Goal: Task Accomplishment & Management: Use online tool/utility

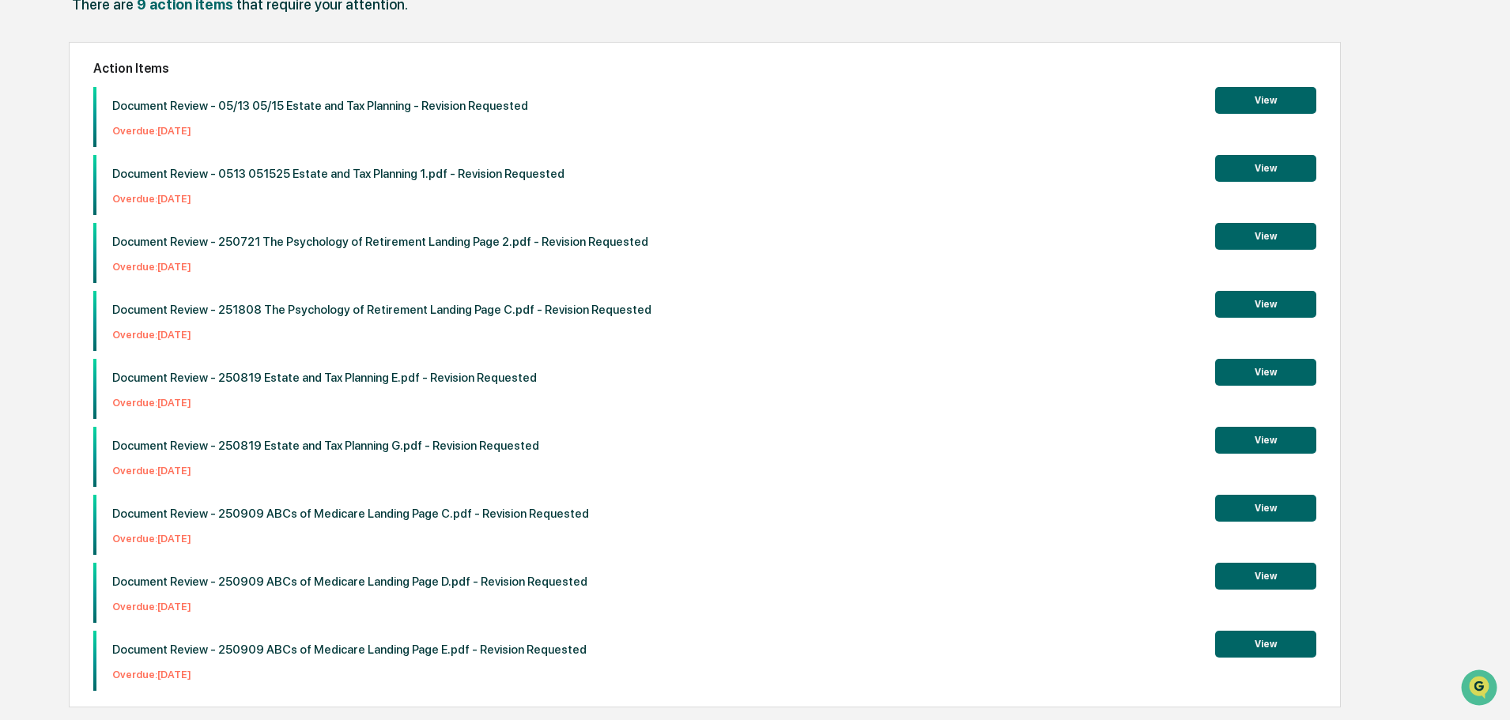
scroll to position [159, 0]
click at [1269, 503] on button "View" at bounding box center [1265, 507] width 101 height 27
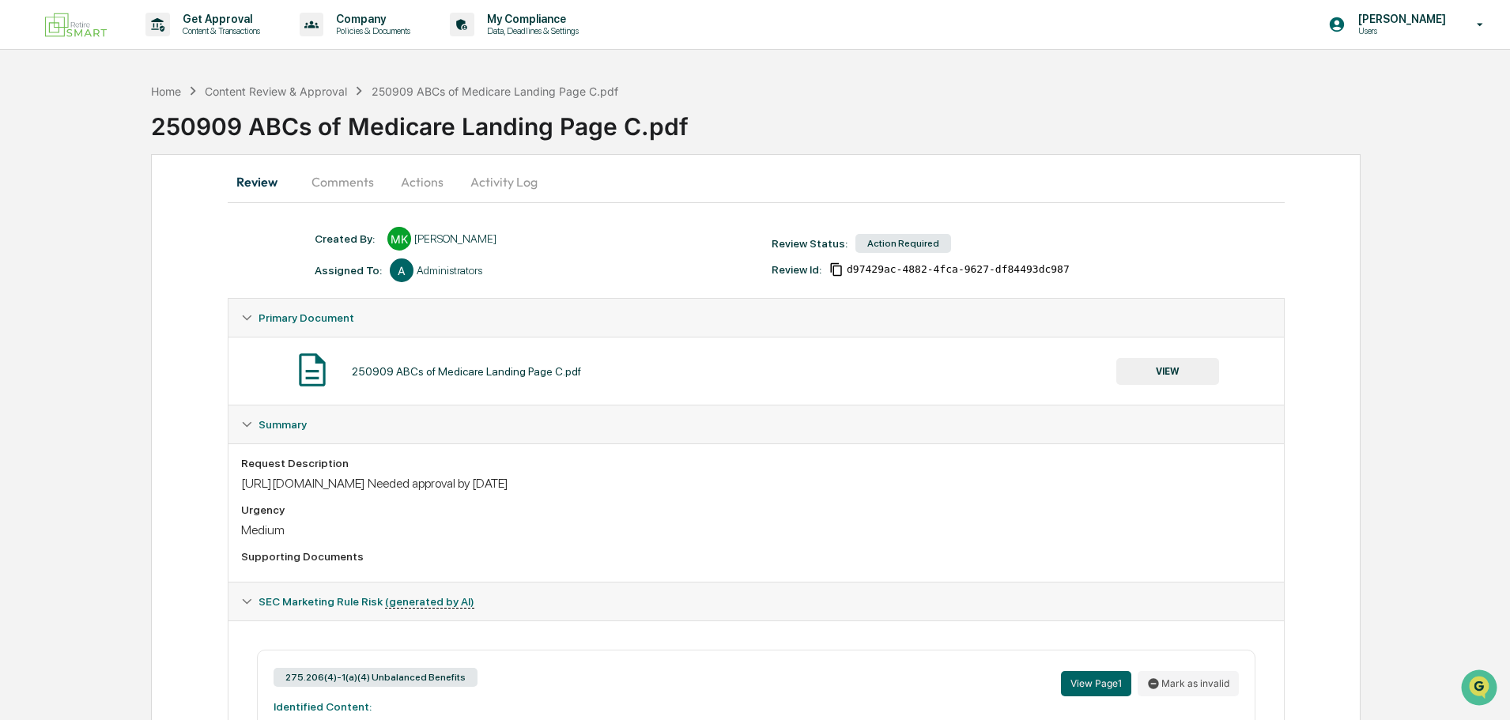
click at [496, 183] on button "Activity Log" at bounding box center [504, 182] width 92 height 38
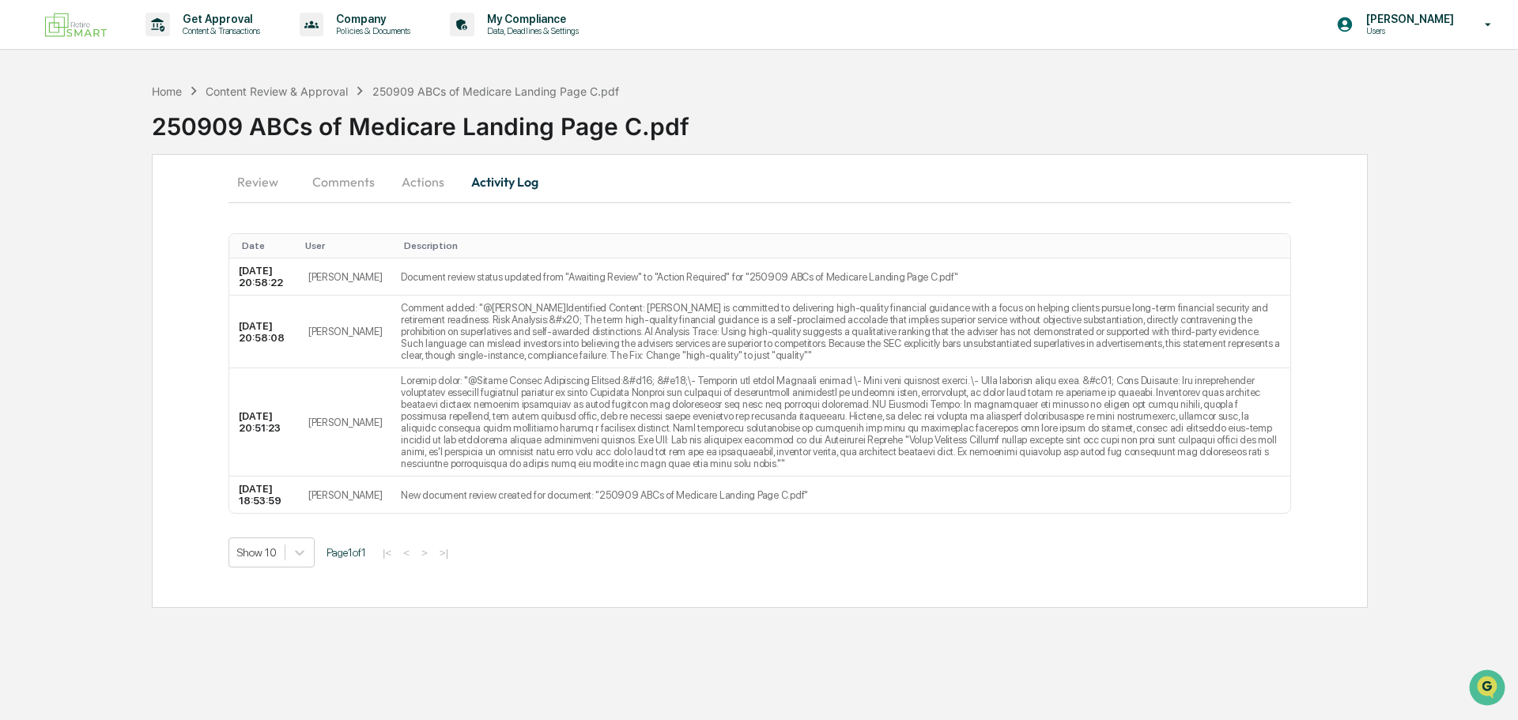
click at [425, 181] on button "Actions" at bounding box center [422, 182] width 71 height 38
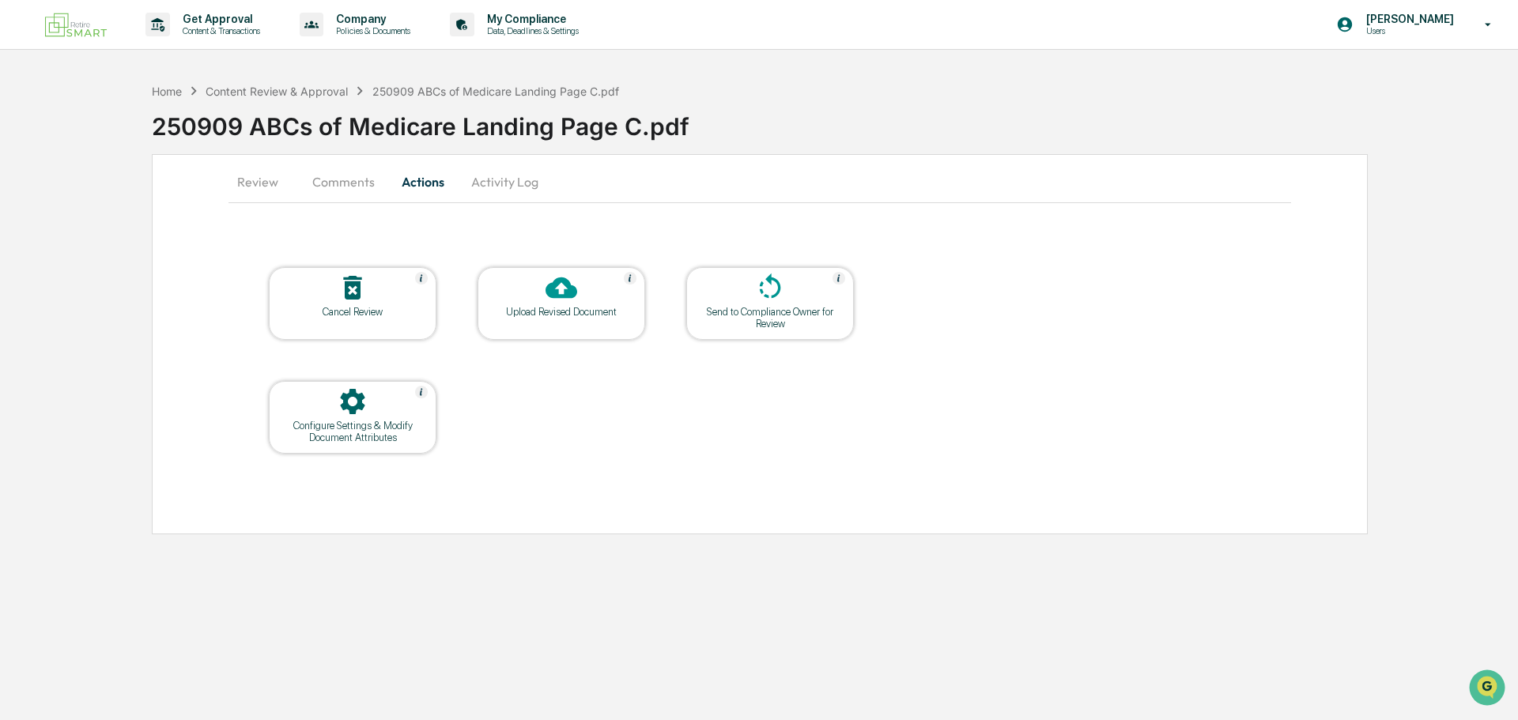
click at [572, 317] on div "Upload Revised Document" at bounding box center [561, 312] width 142 height 12
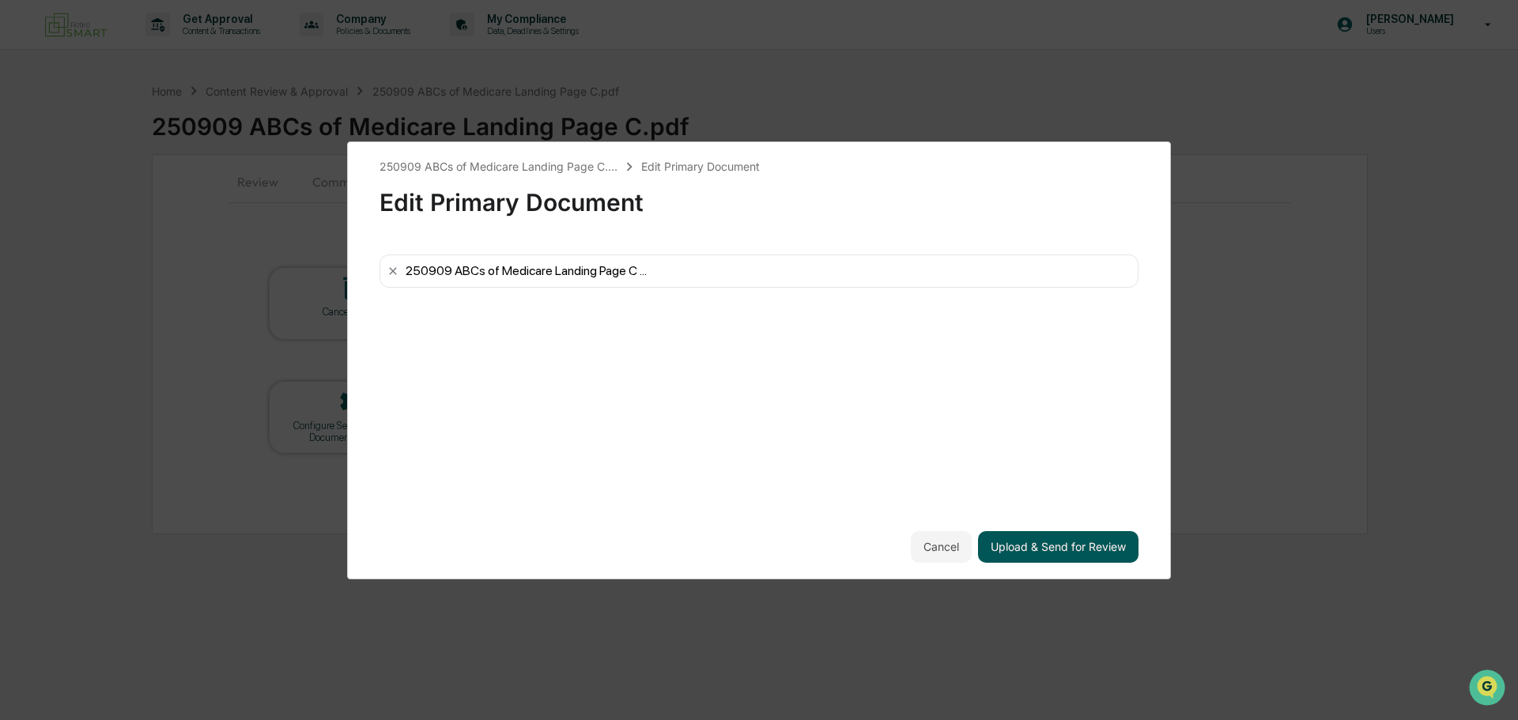
click at [1041, 549] on button "Upload & Send for Review" at bounding box center [1058, 547] width 160 height 32
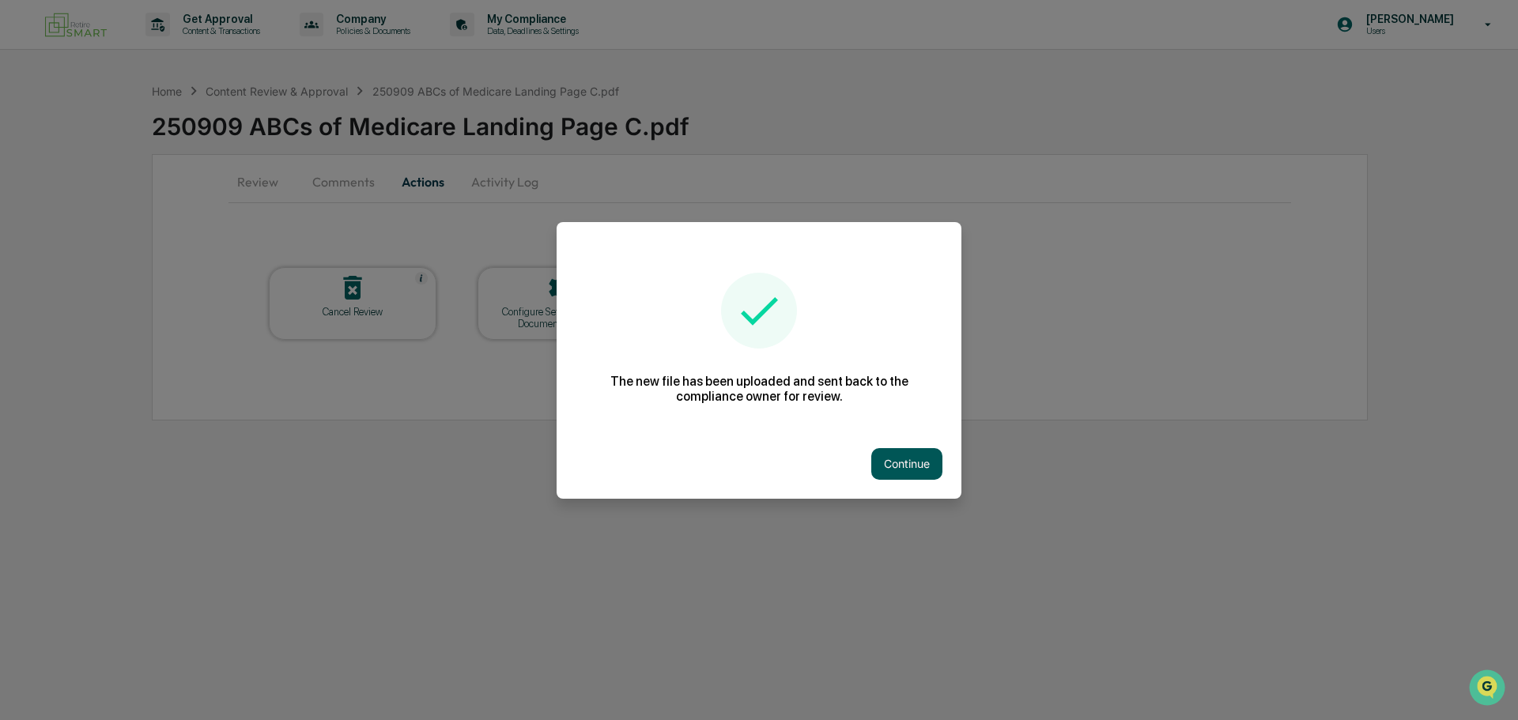
click at [896, 465] on button "Continue" at bounding box center [906, 464] width 71 height 32
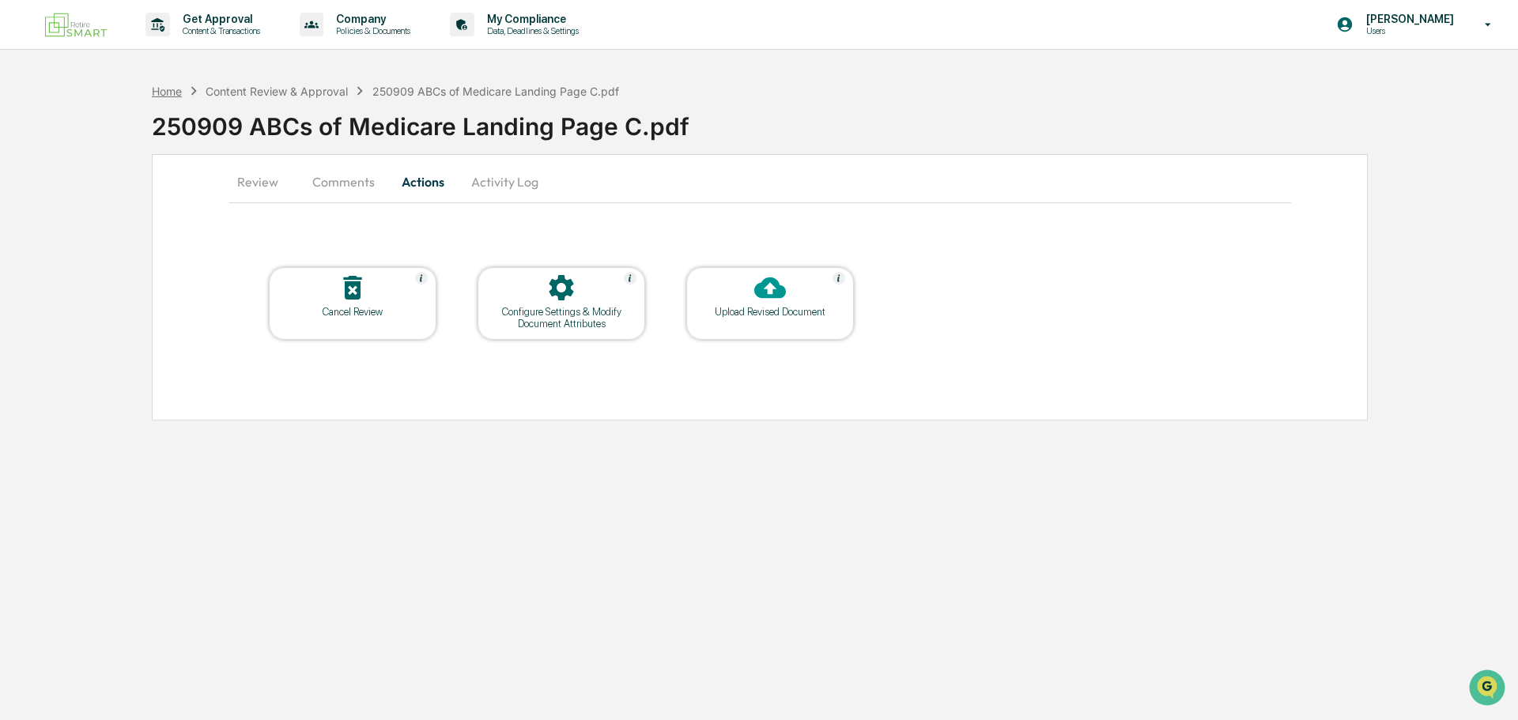
click at [161, 89] on div "Home" at bounding box center [167, 91] width 30 height 13
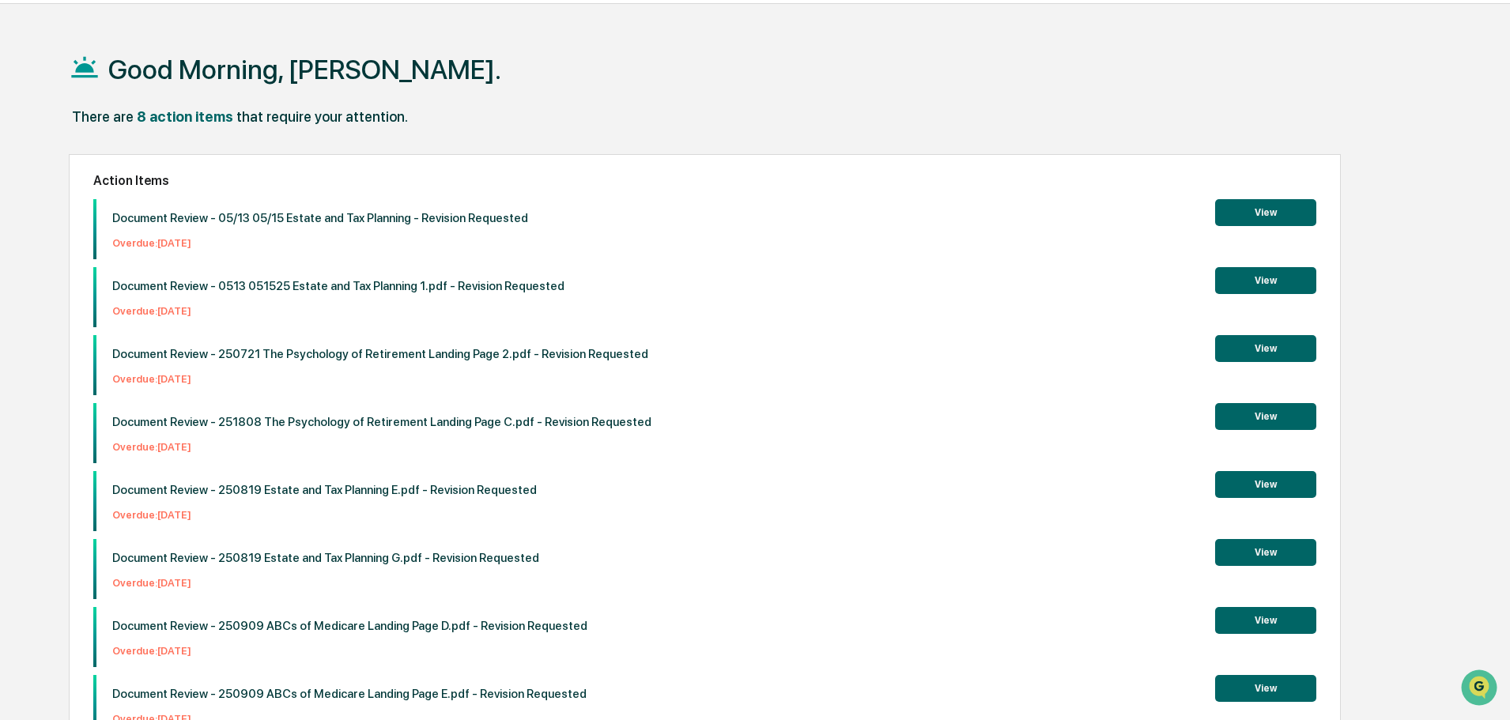
scroll to position [91, 0]
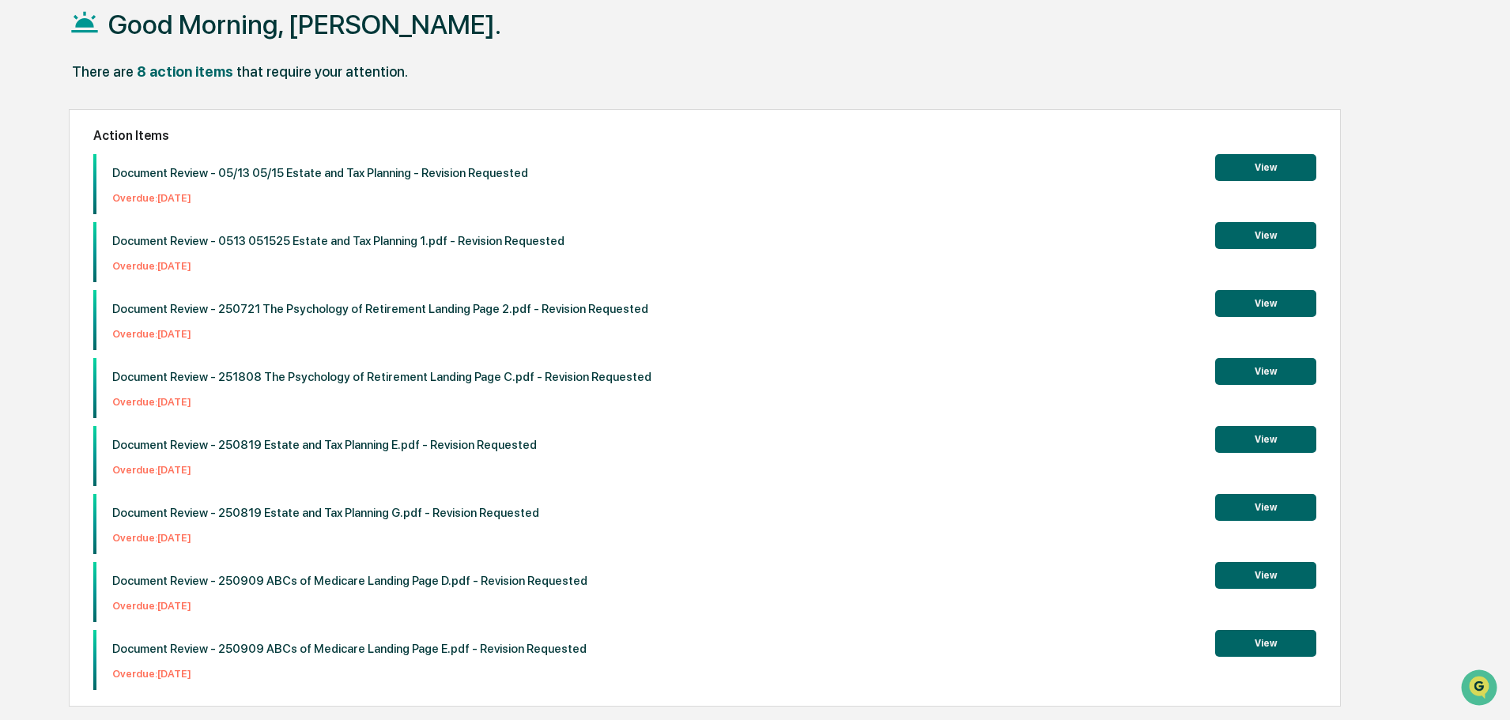
click at [1266, 569] on button "View" at bounding box center [1265, 575] width 101 height 27
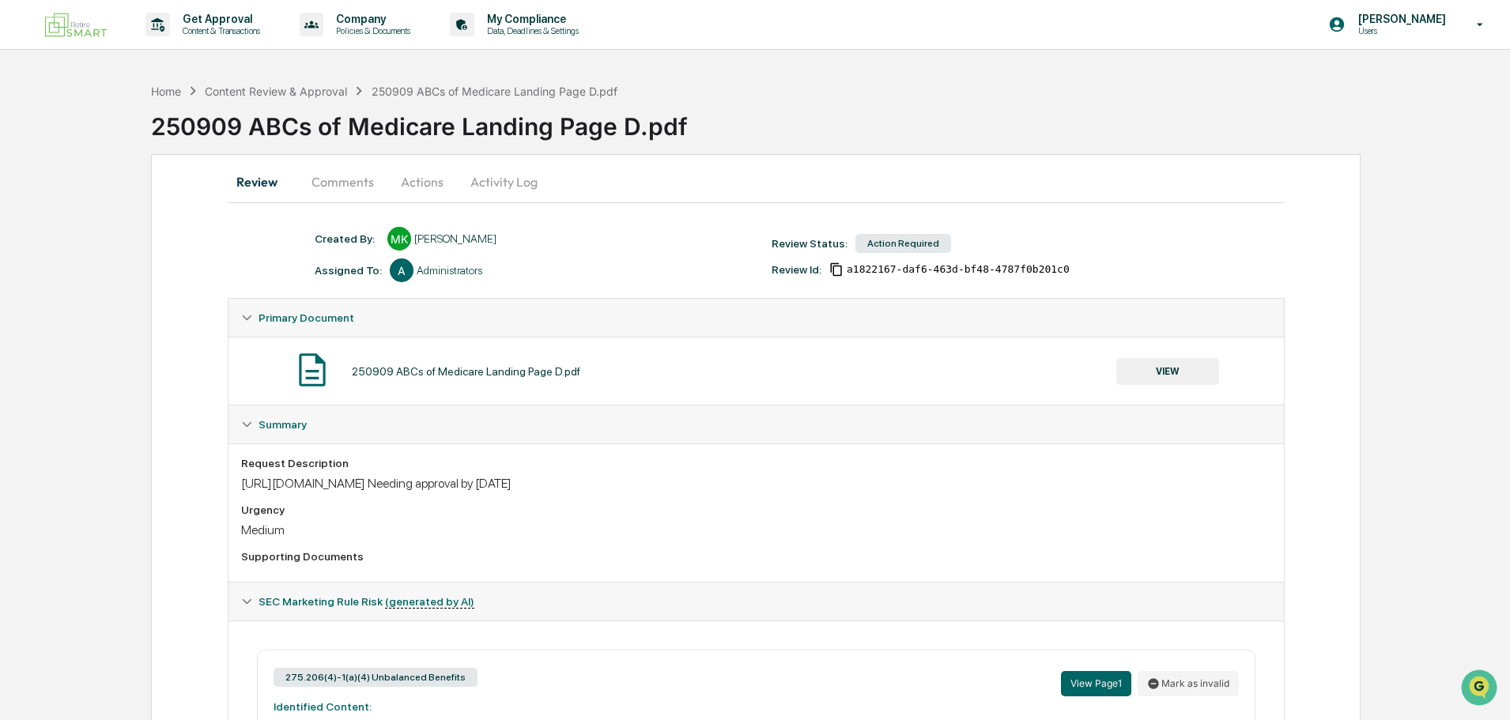
click at [432, 182] on button "Actions" at bounding box center [422, 182] width 71 height 38
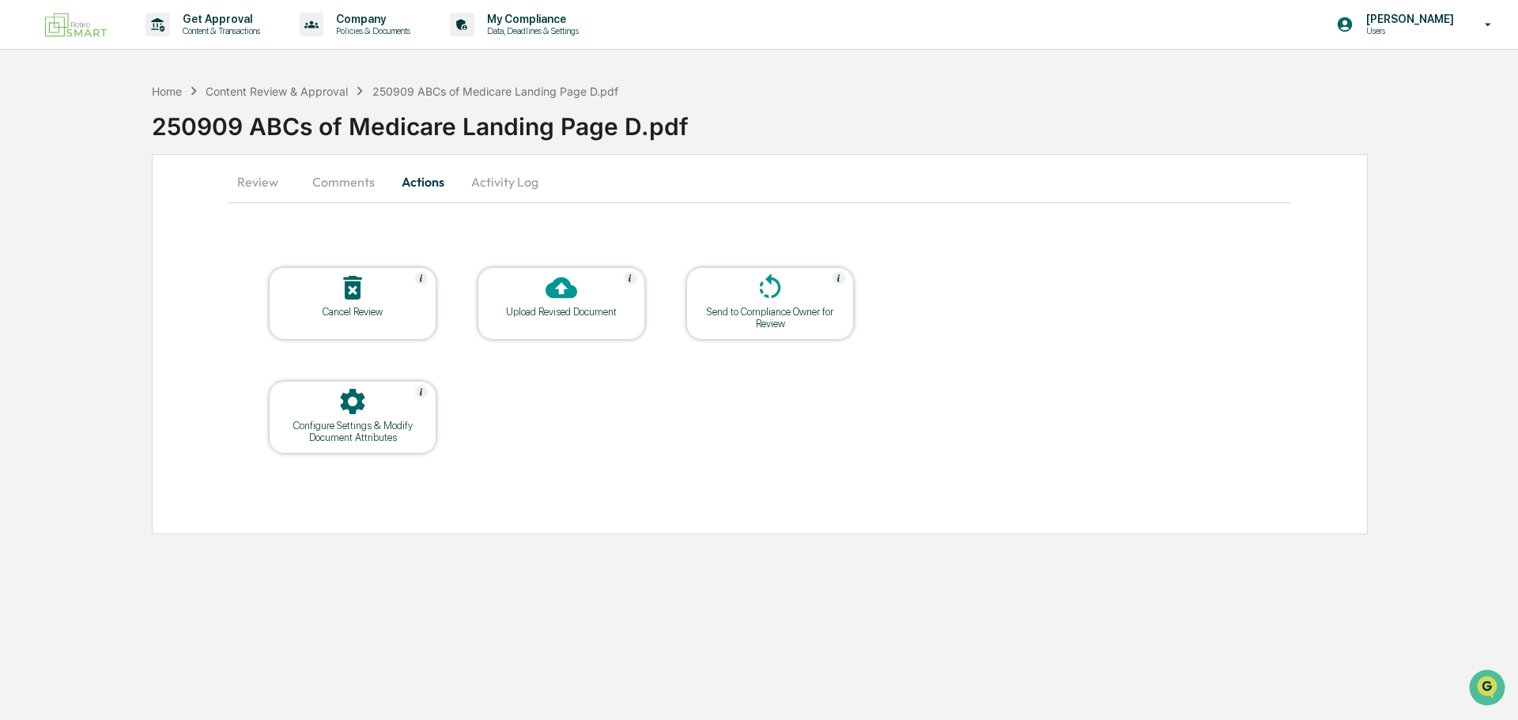
click at [562, 309] on div "Upload Revised Document" at bounding box center [561, 312] width 142 height 12
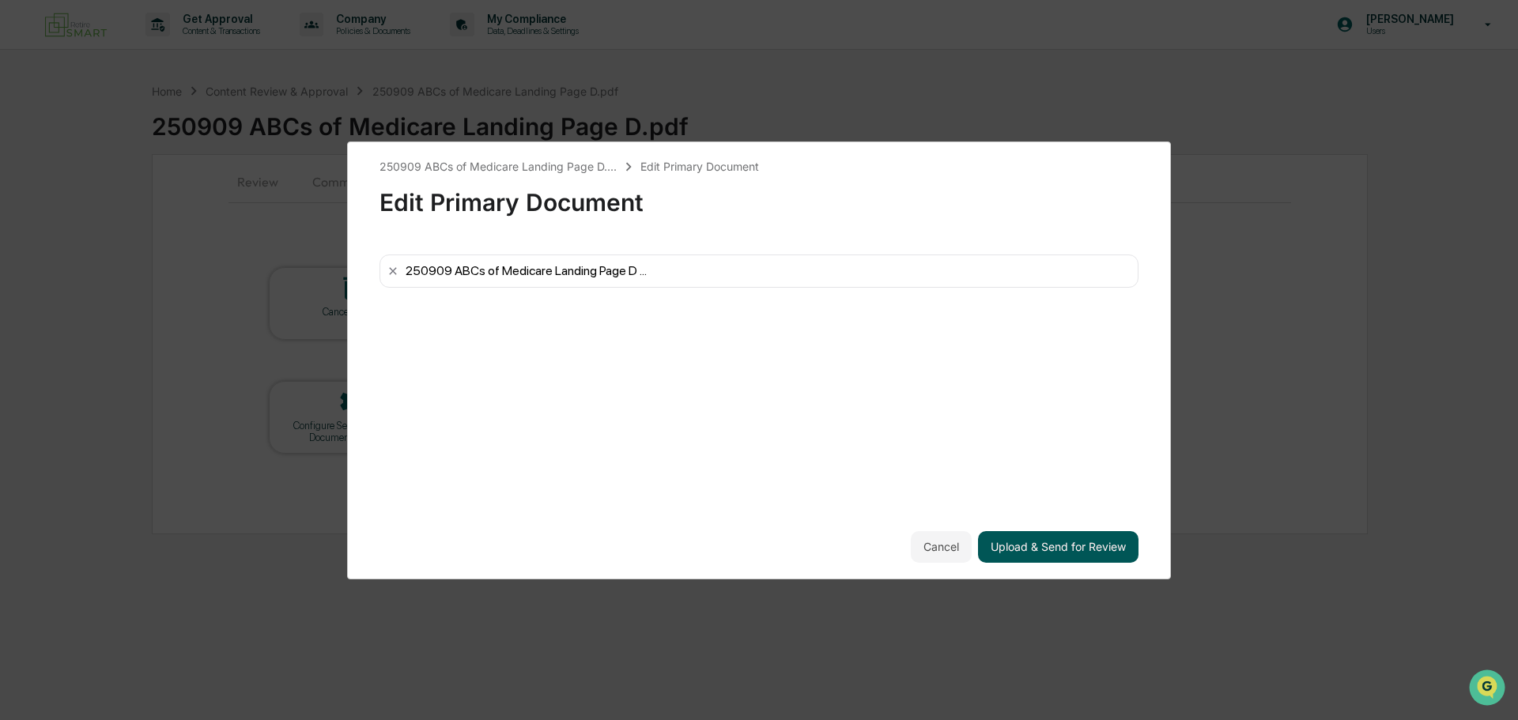
click at [1096, 547] on button "Upload & Send for Review" at bounding box center [1058, 547] width 160 height 32
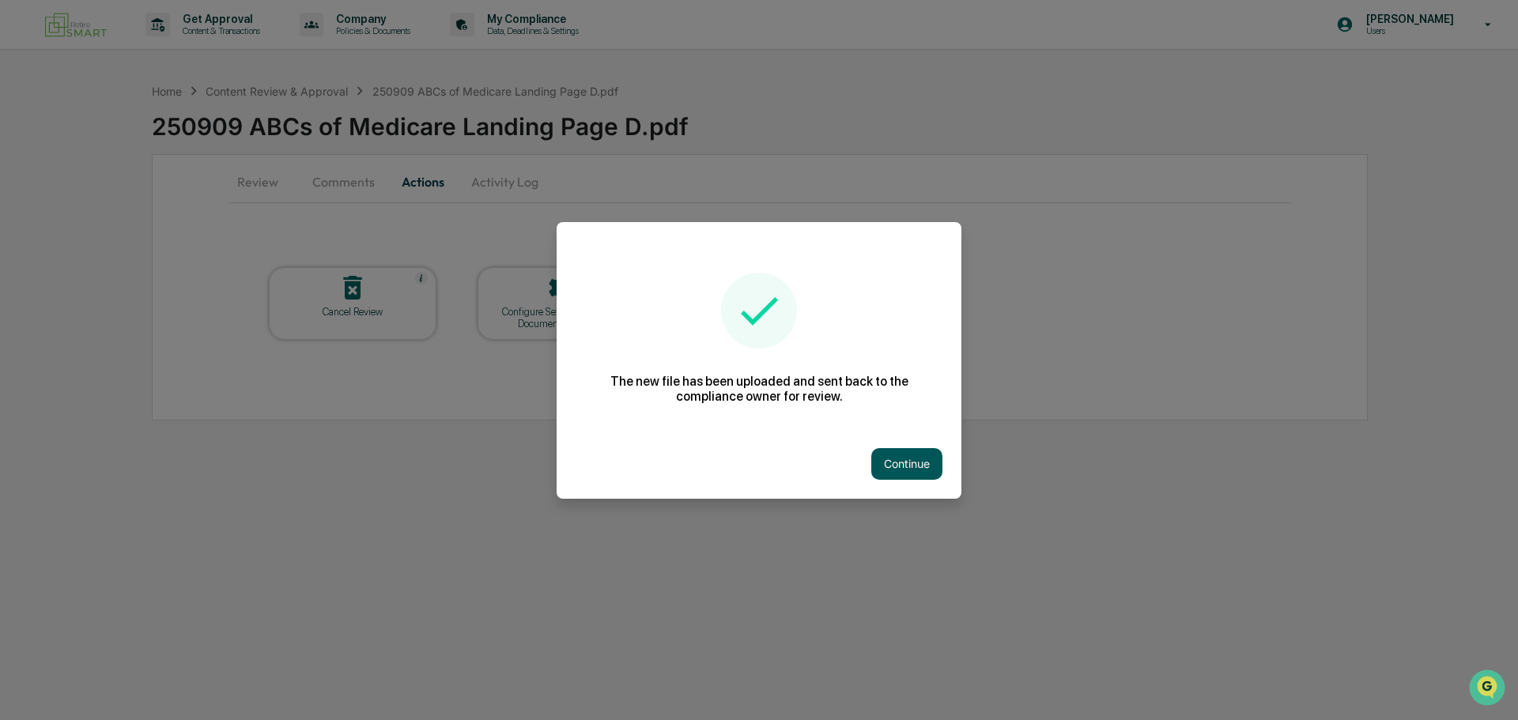
click at [896, 465] on button "Continue" at bounding box center [906, 464] width 71 height 32
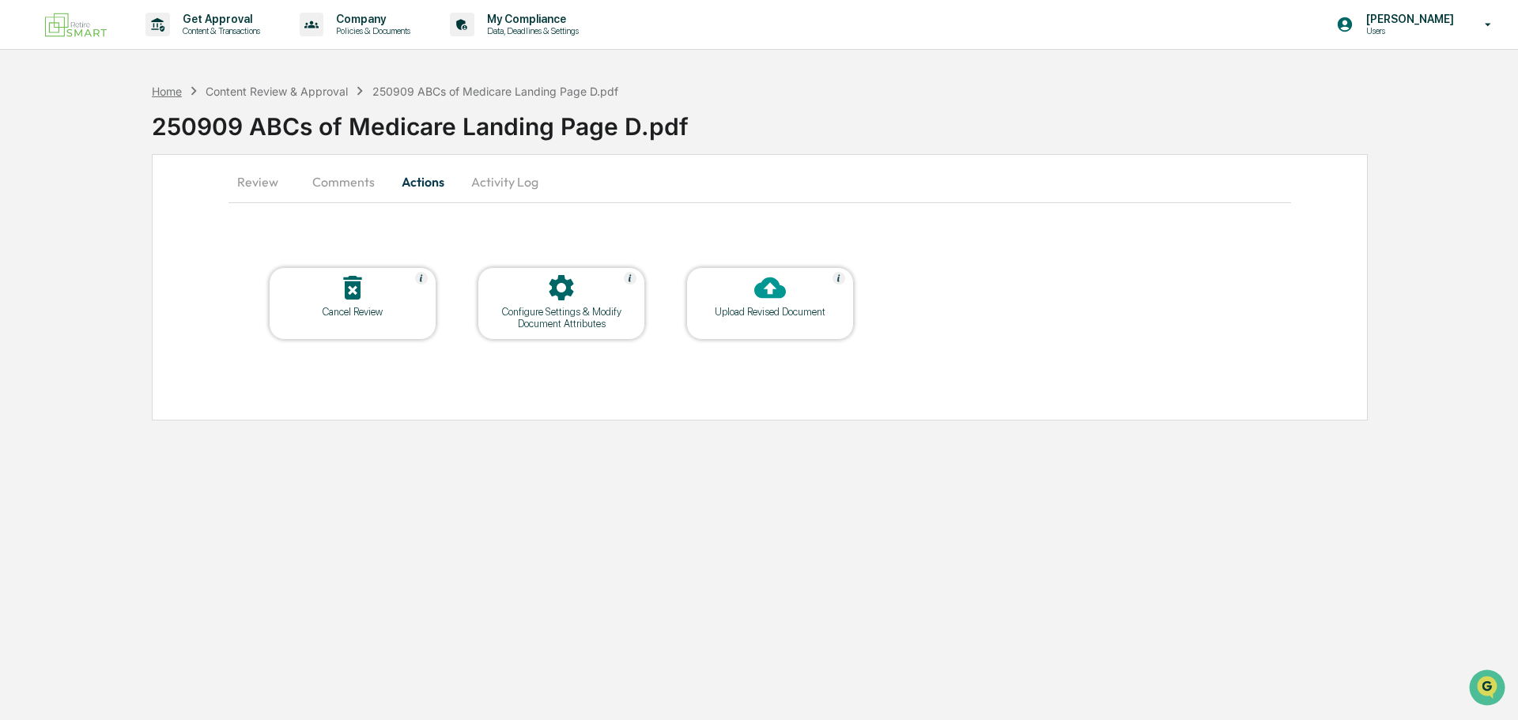
click at [176, 88] on div "Home" at bounding box center [167, 91] width 30 height 13
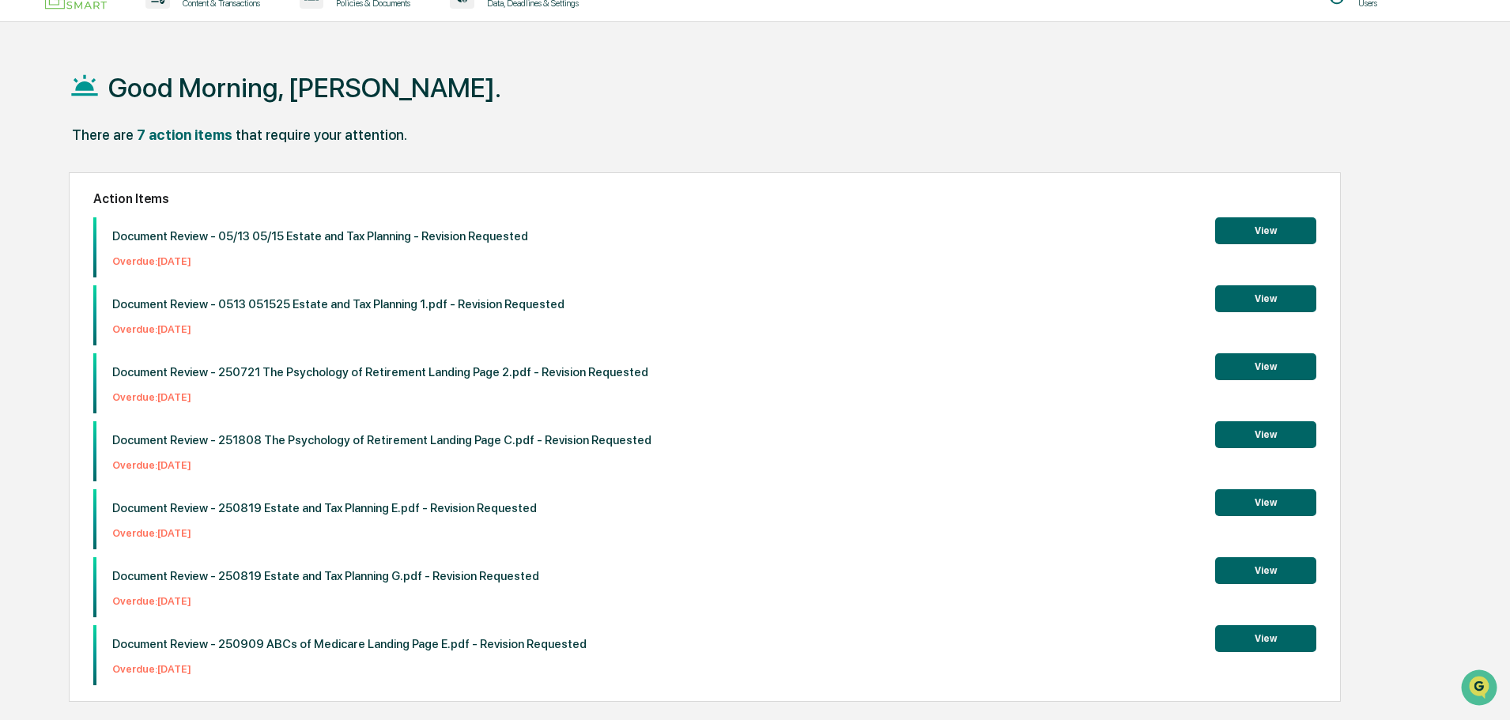
scroll to position [75, 0]
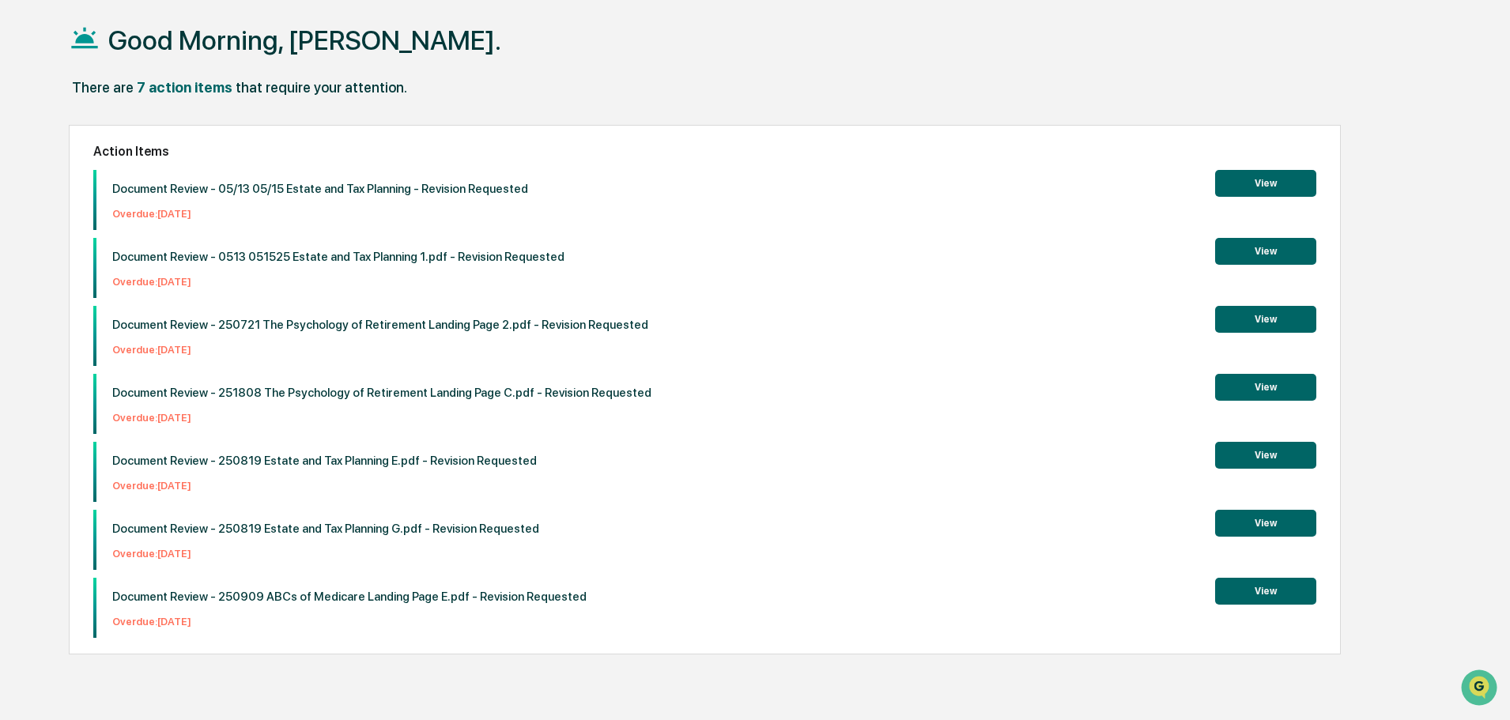
click at [1270, 590] on button "View" at bounding box center [1265, 591] width 101 height 27
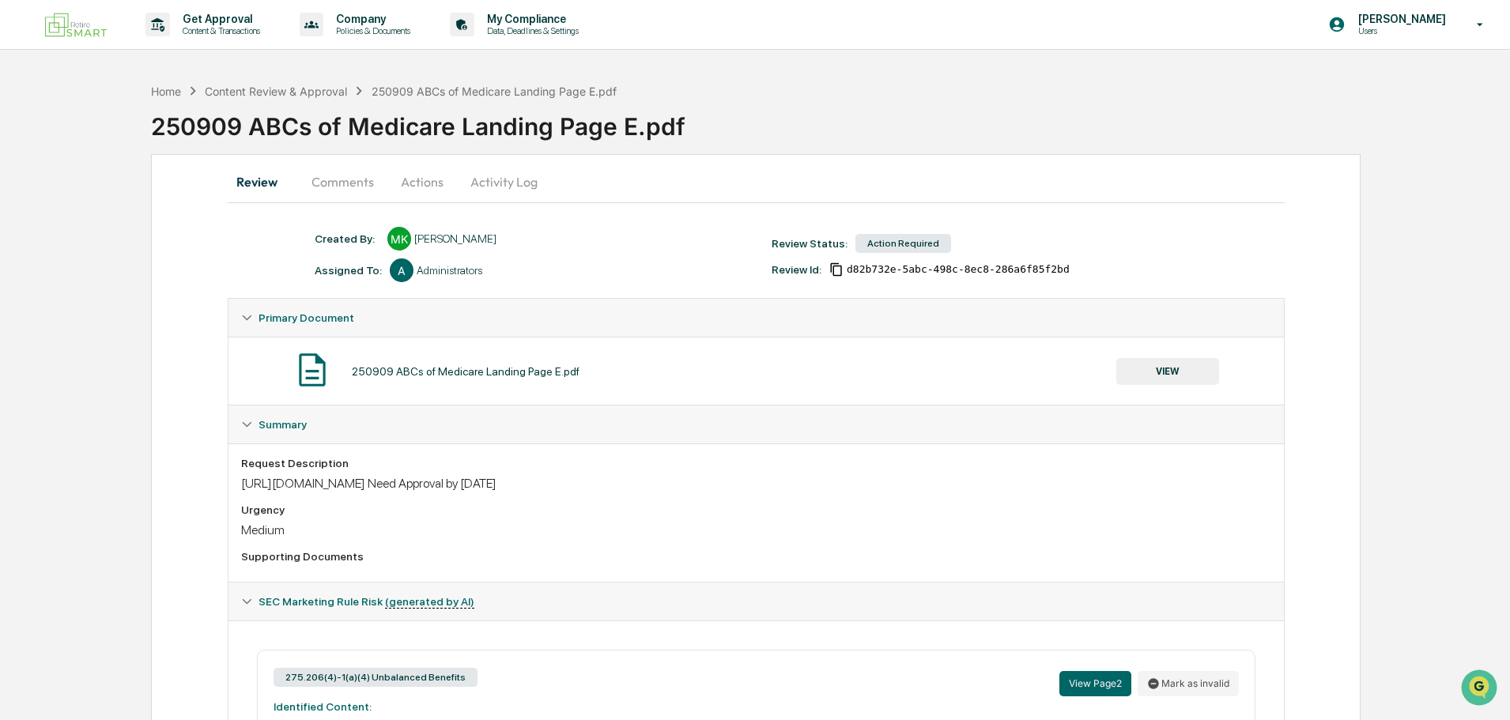
click at [418, 188] on button "Actions" at bounding box center [422, 182] width 71 height 38
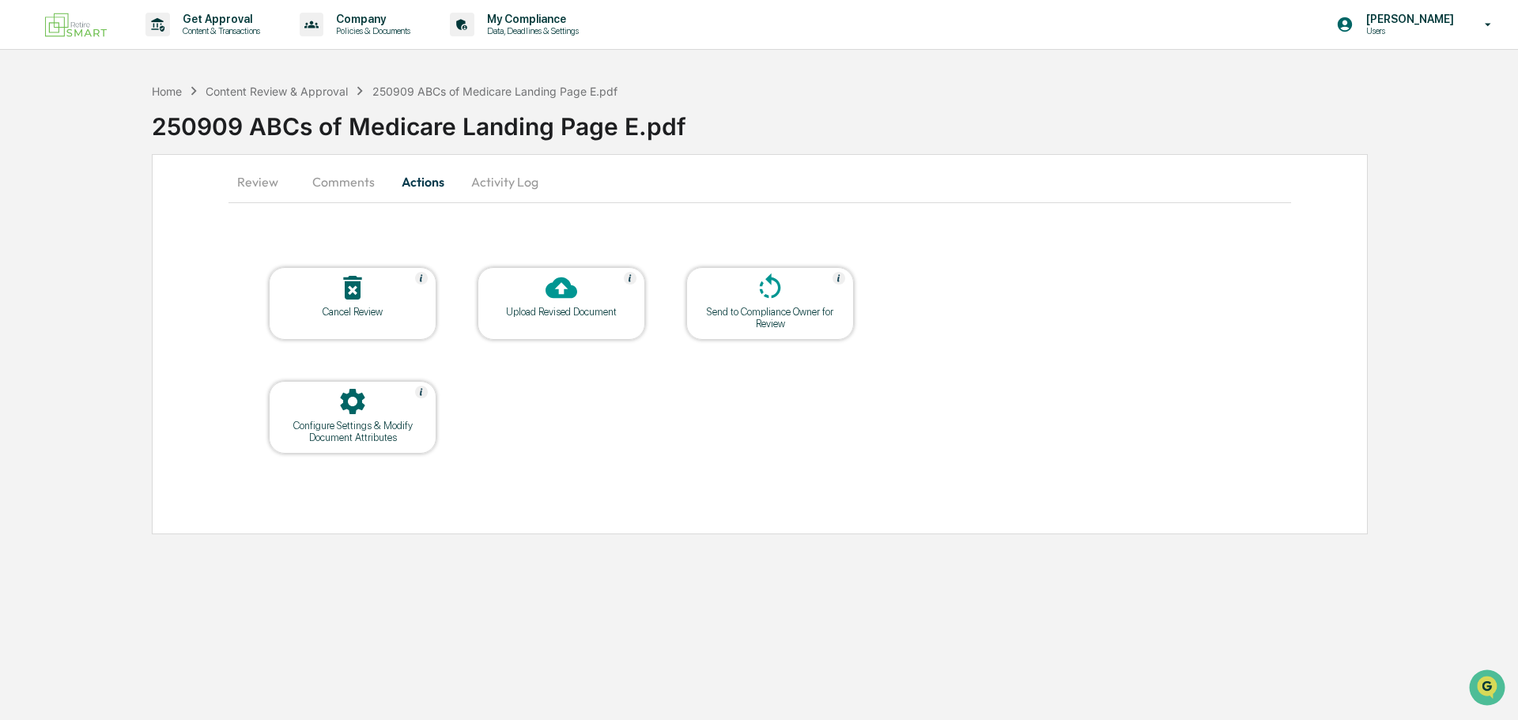
click at [569, 312] on div "Upload Revised Document" at bounding box center [561, 312] width 142 height 12
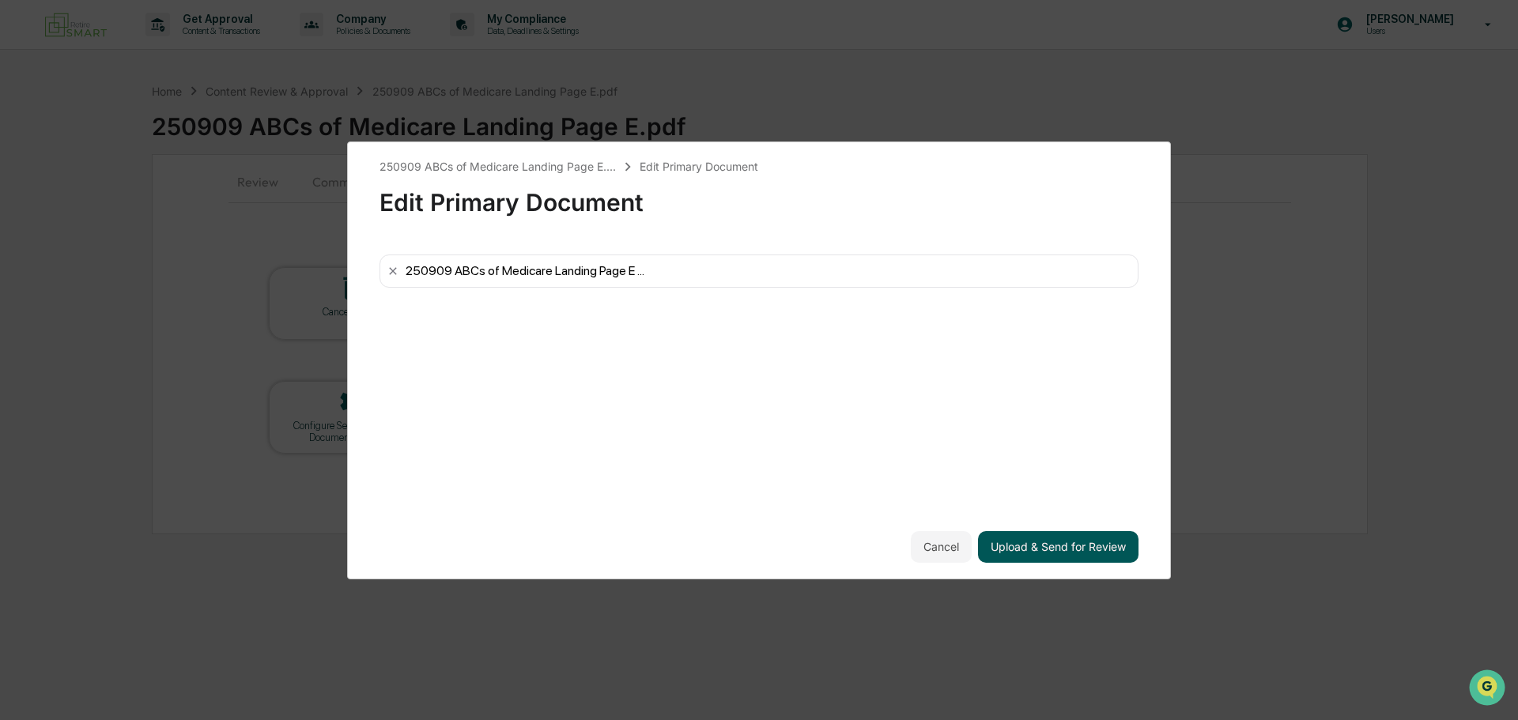
click at [1046, 533] on button "Upload & Send for Review" at bounding box center [1058, 547] width 160 height 32
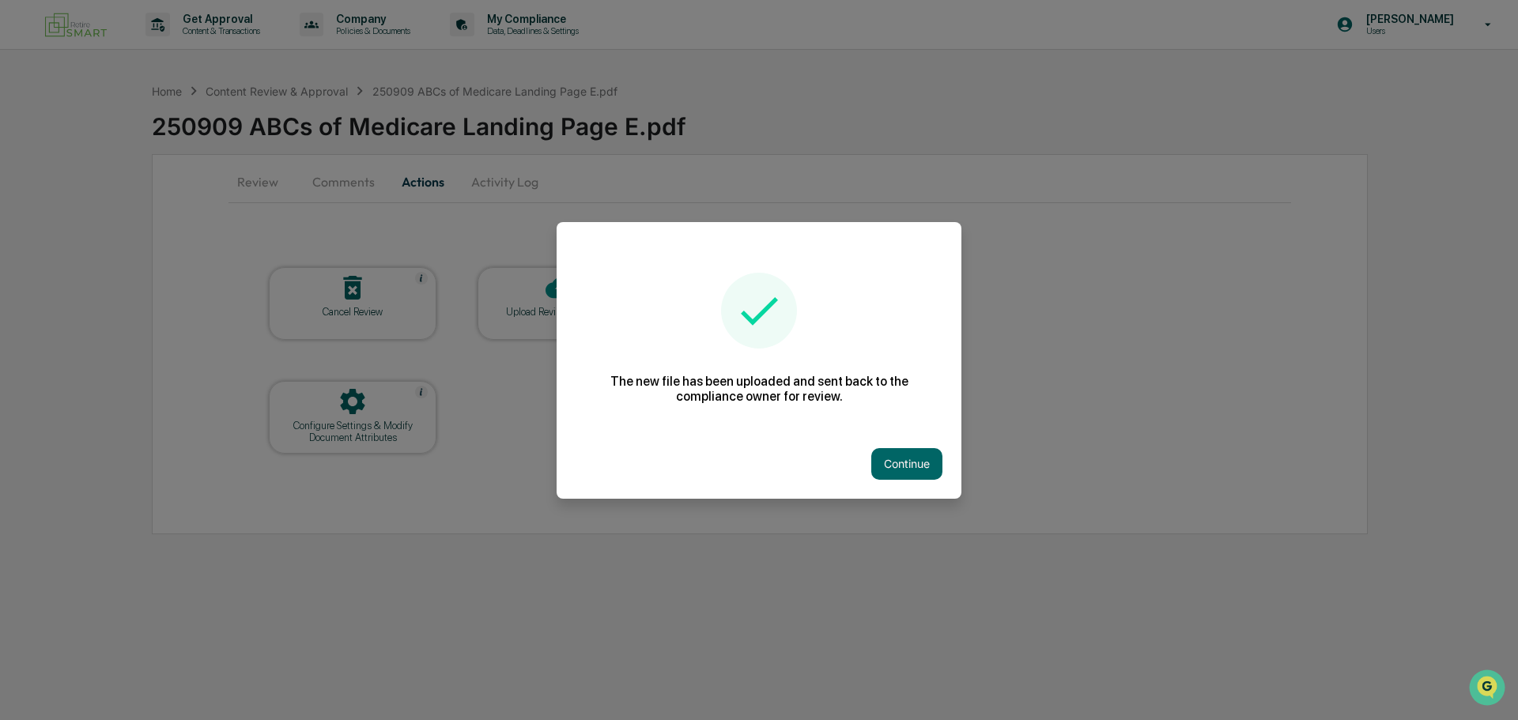
click at [920, 448] on button "Continue" at bounding box center [906, 464] width 71 height 32
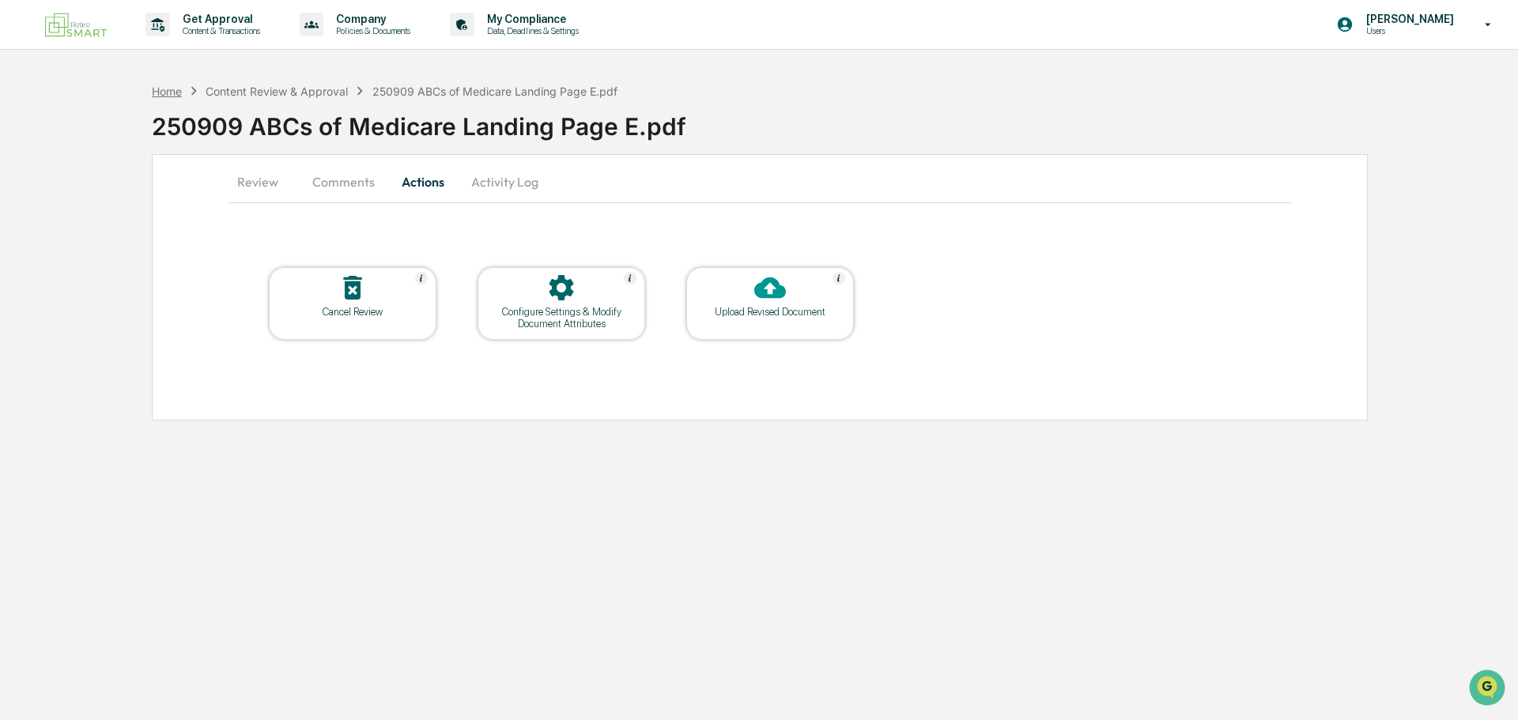
click at [160, 88] on div "Home" at bounding box center [167, 91] width 30 height 13
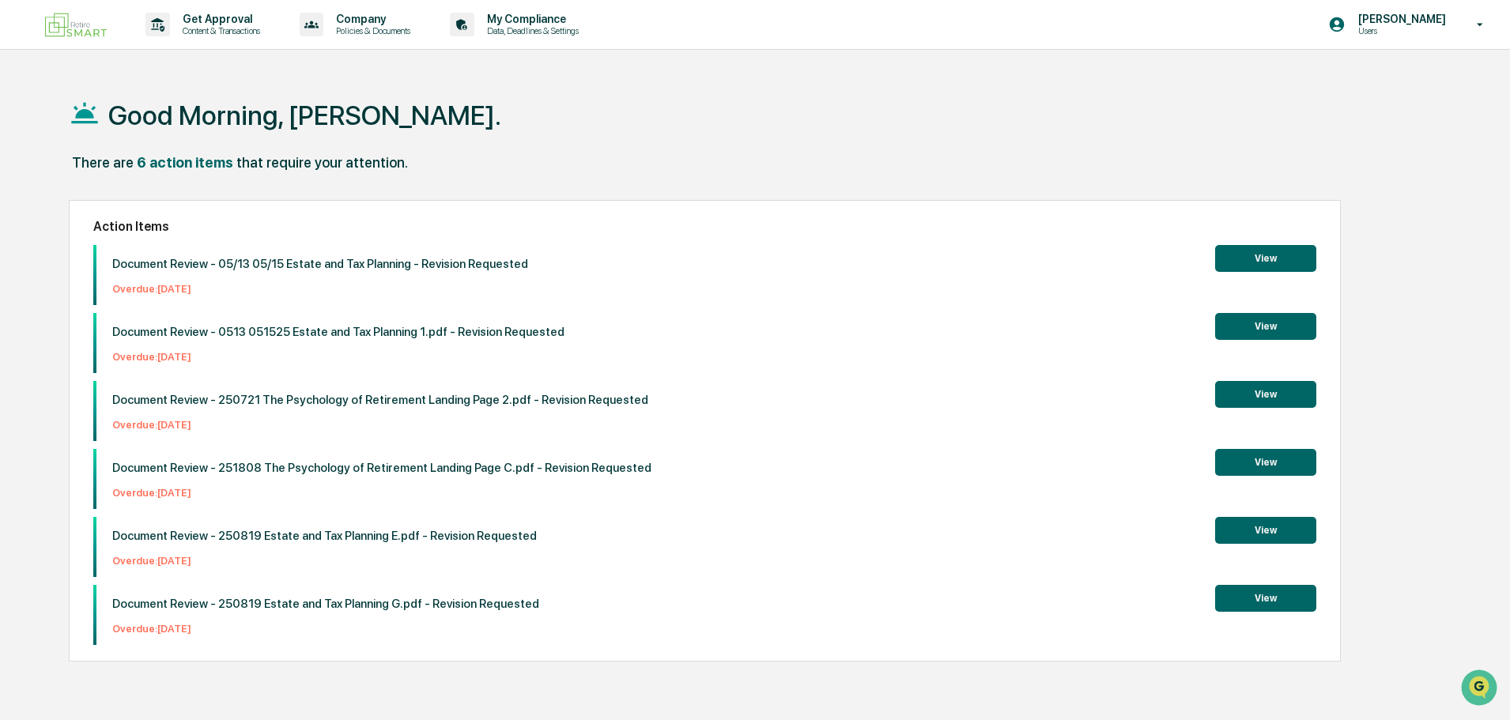
scroll to position [75, 0]
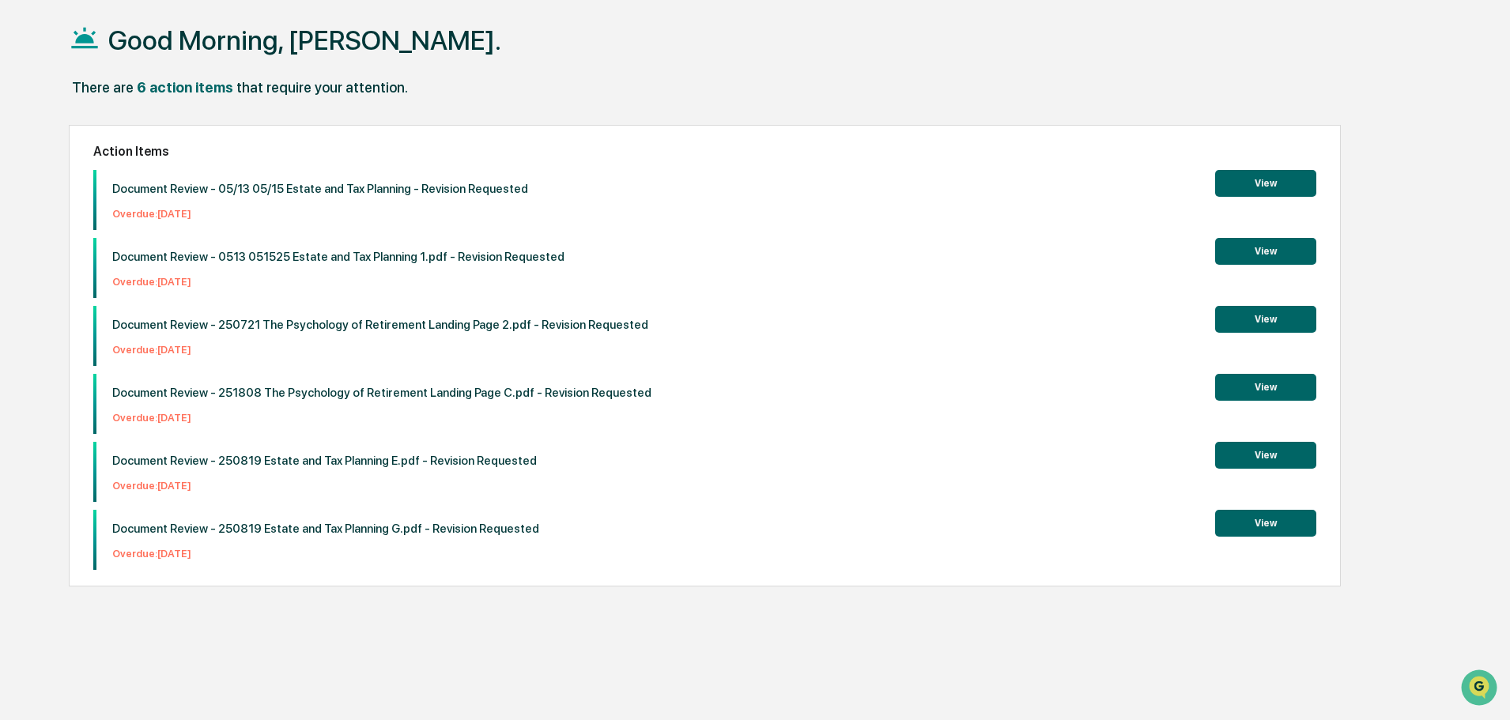
click at [1293, 523] on button "View" at bounding box center [1265, 523] width 101 height 27
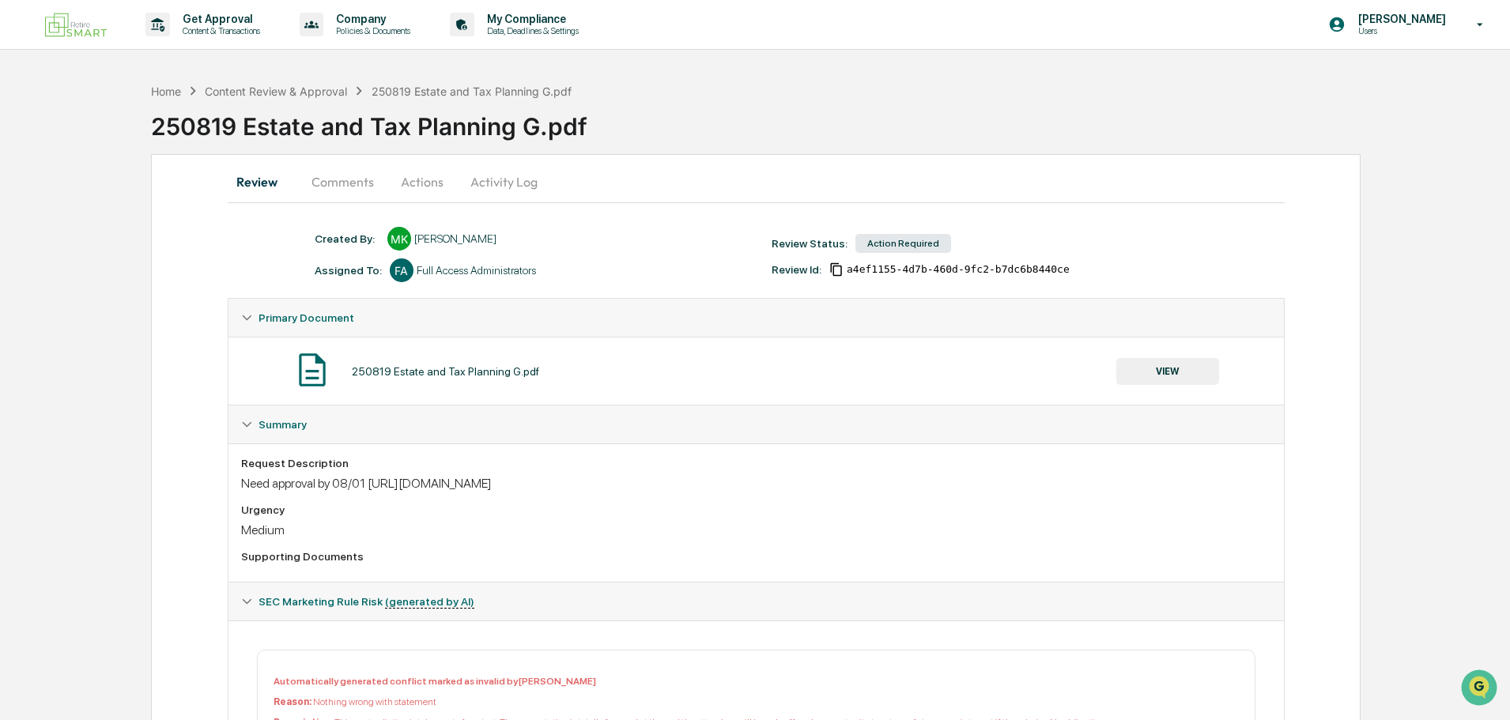
click at [427, 186] on button "Actions" at bounding box center [422, 182] width 71 height 38
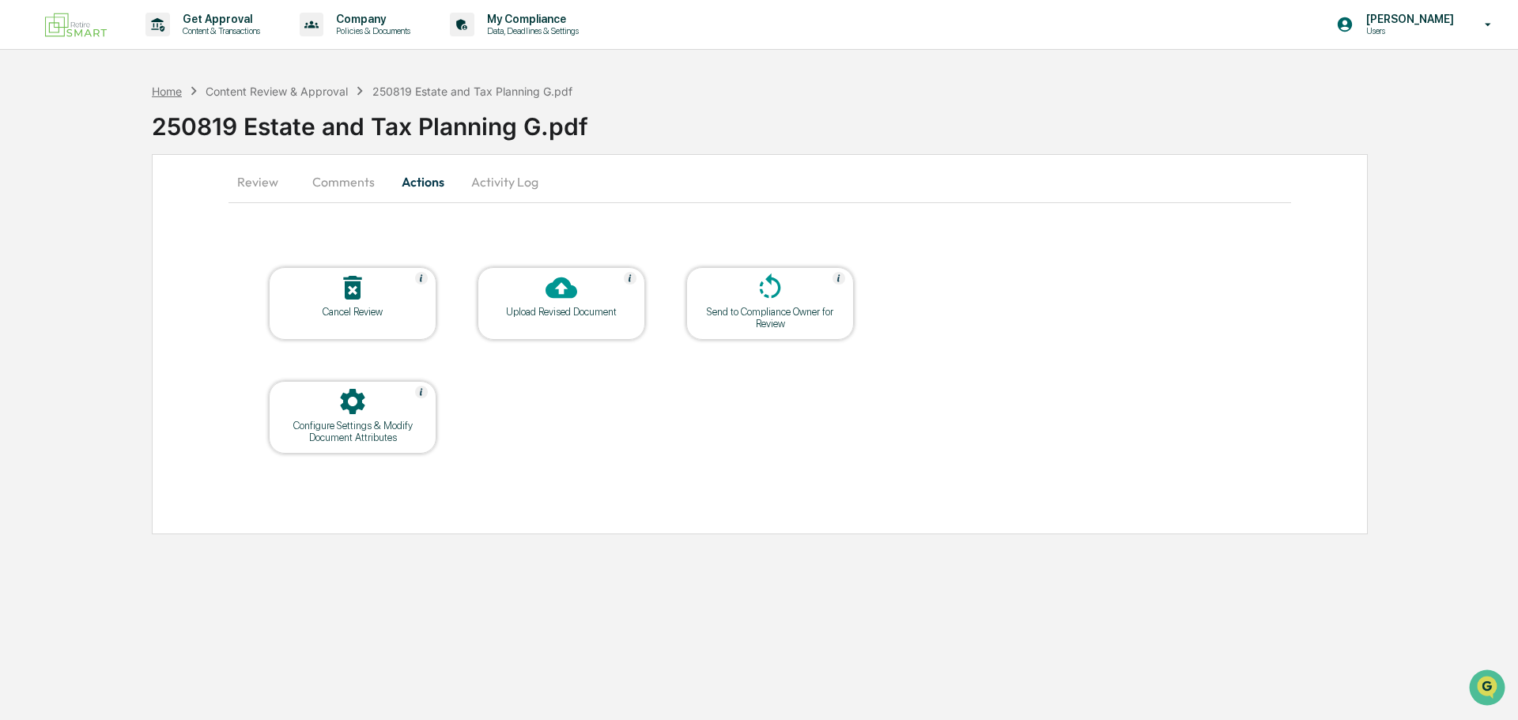
click at [176, 85] on div "Home" at bounding box center [167, 91] width 30 height 13
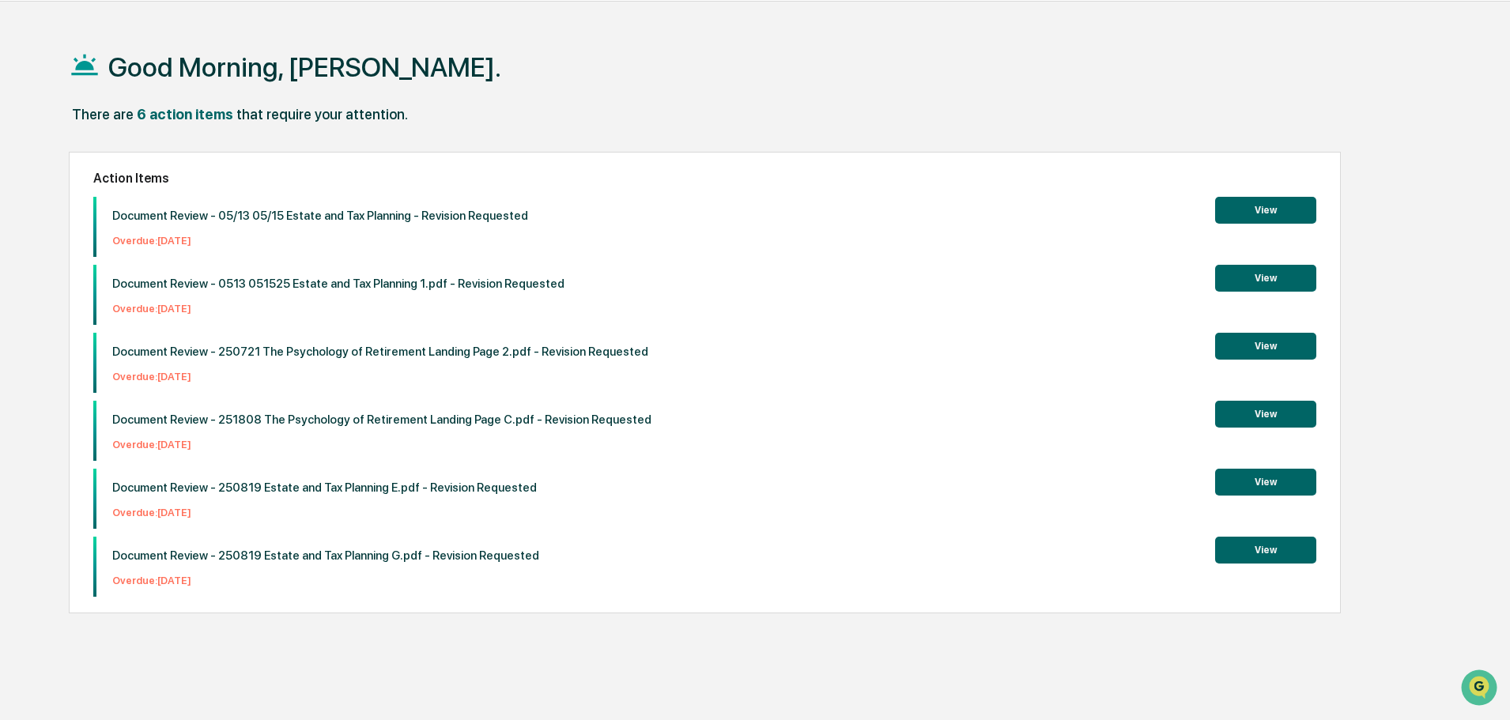
scroll to position [75, 0]
